Goal: Communication & Community: Share content

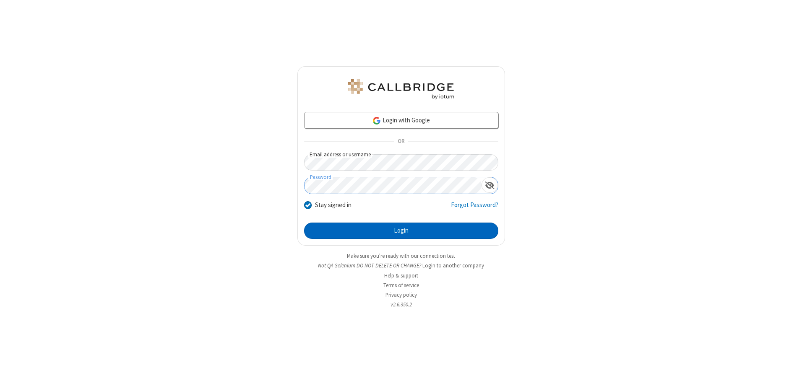
click at [401, 231] on button "Login" at bounding box center [401, 231] width 194 height 17
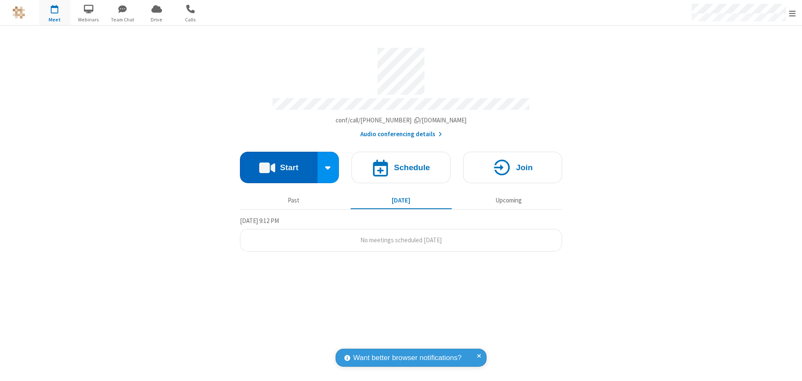
click at [279, 164] on button "Start" at bounding box center [279, 167] width 78 height 31
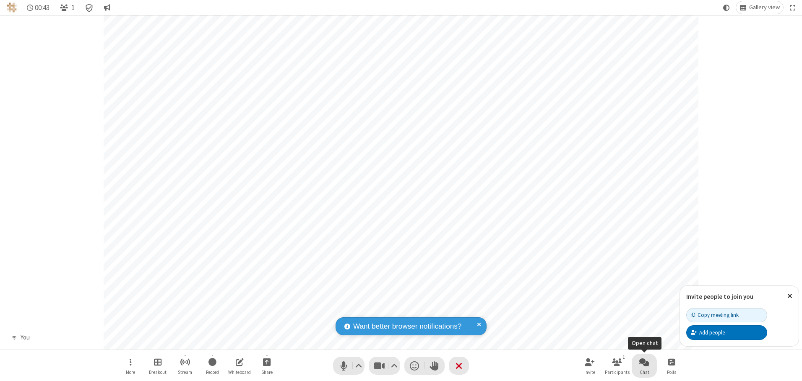
click at [644, 362] on span "Open chat" at bounding box center [644, 362] width 10 height 10
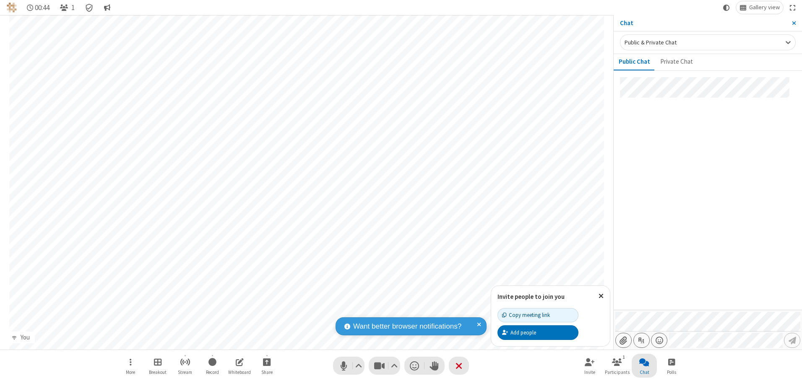
type input "C:\fakepath\doc_test.docx"
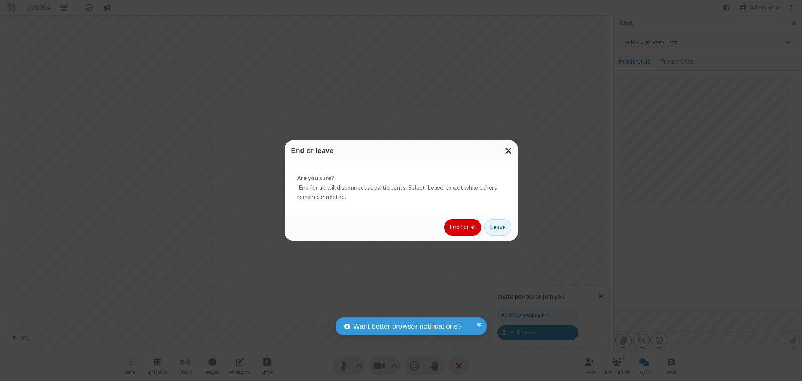
click at [463, 227] on button "End for all" at bounding box center [462, 227] width 37 height 17
